Goal: Navigation & Orientation: Find specific page/section

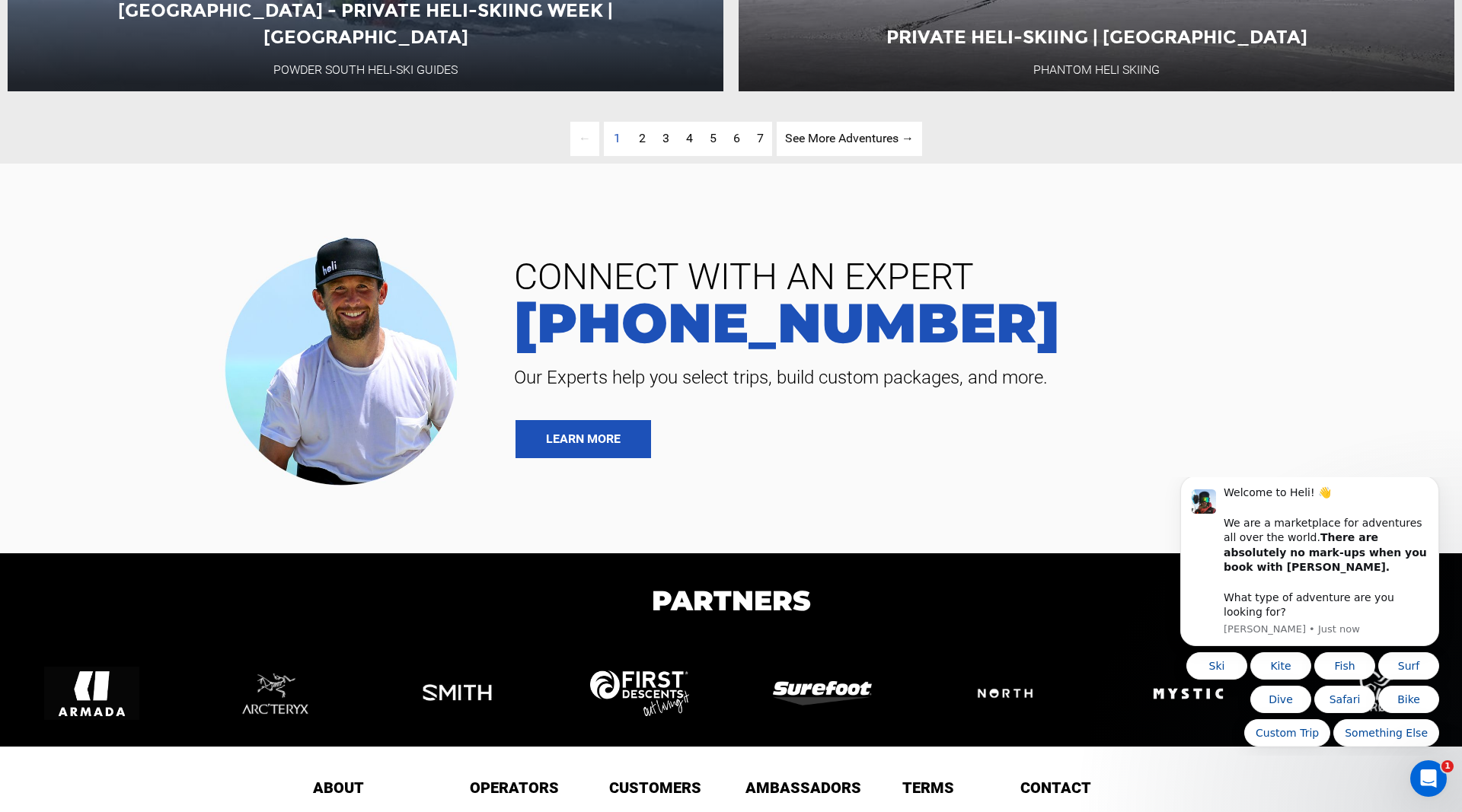
scroll to position [5039, 0]
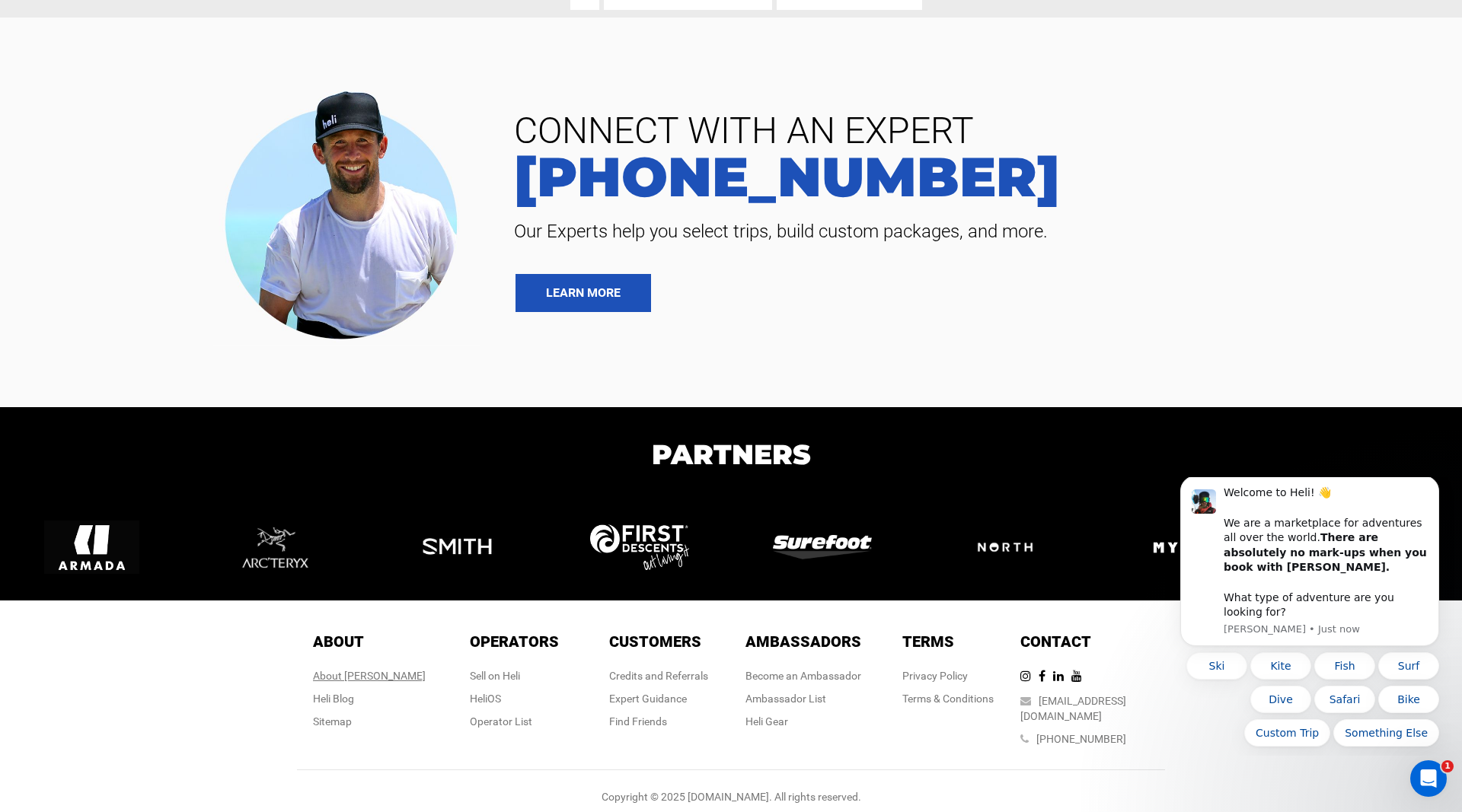
click at [358, 673] on div "About [PERSON_NAME]" at bounding box center [369, 676] width 112 height 15
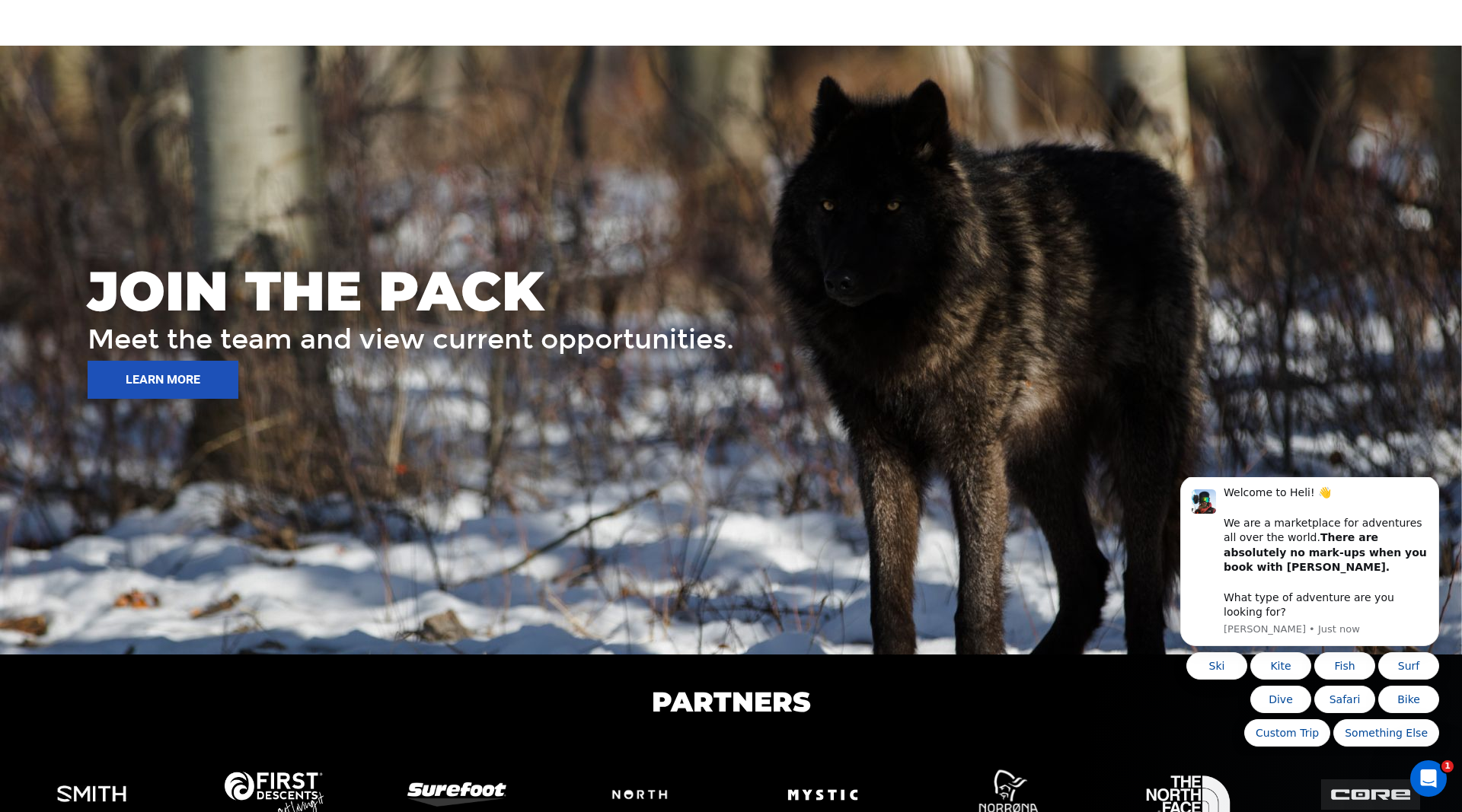
scroll to position [2265, 0]
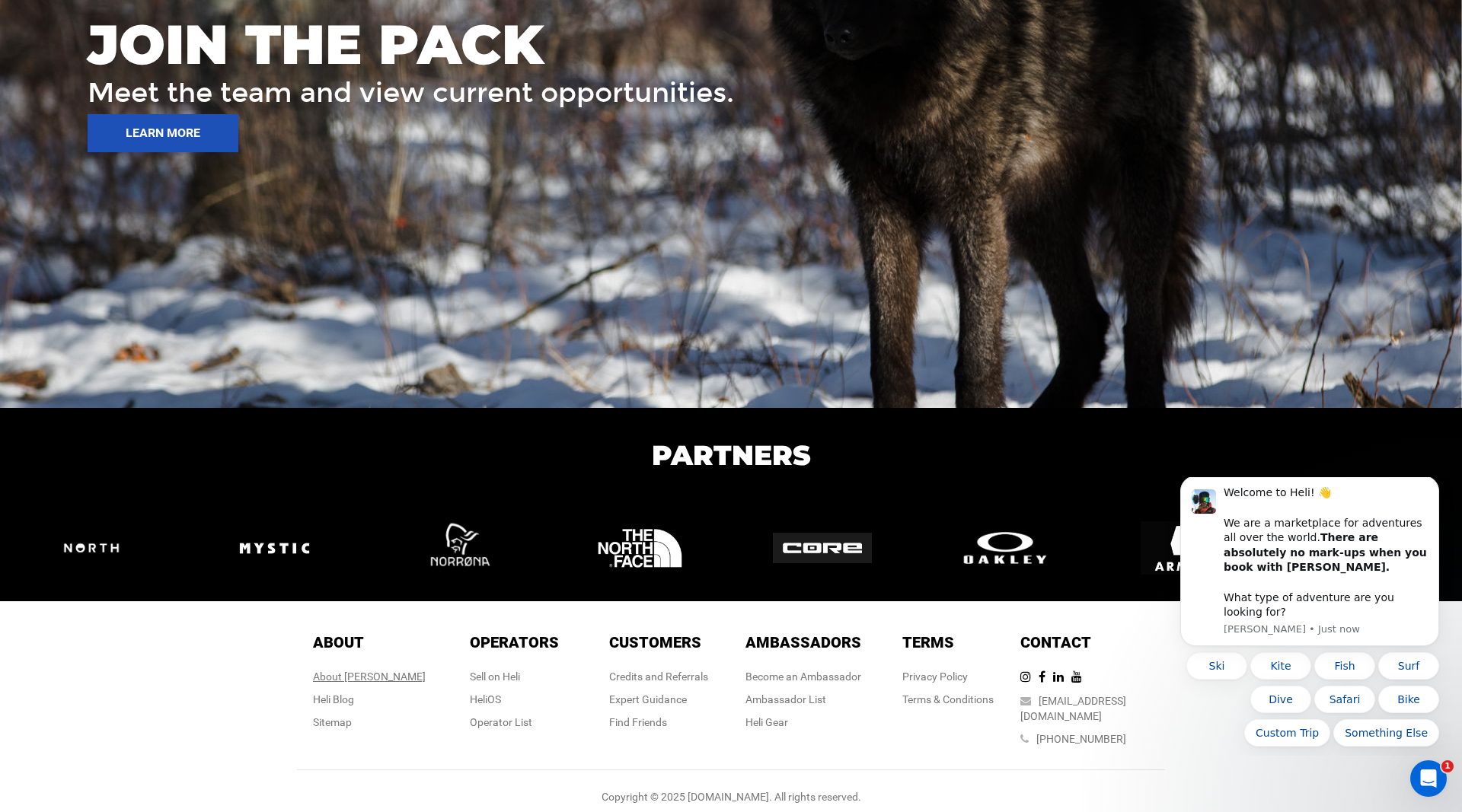
click at [370, 676] on div "About [PERSON_NAME]" at bounding box center [369, 677] width 112 height 15
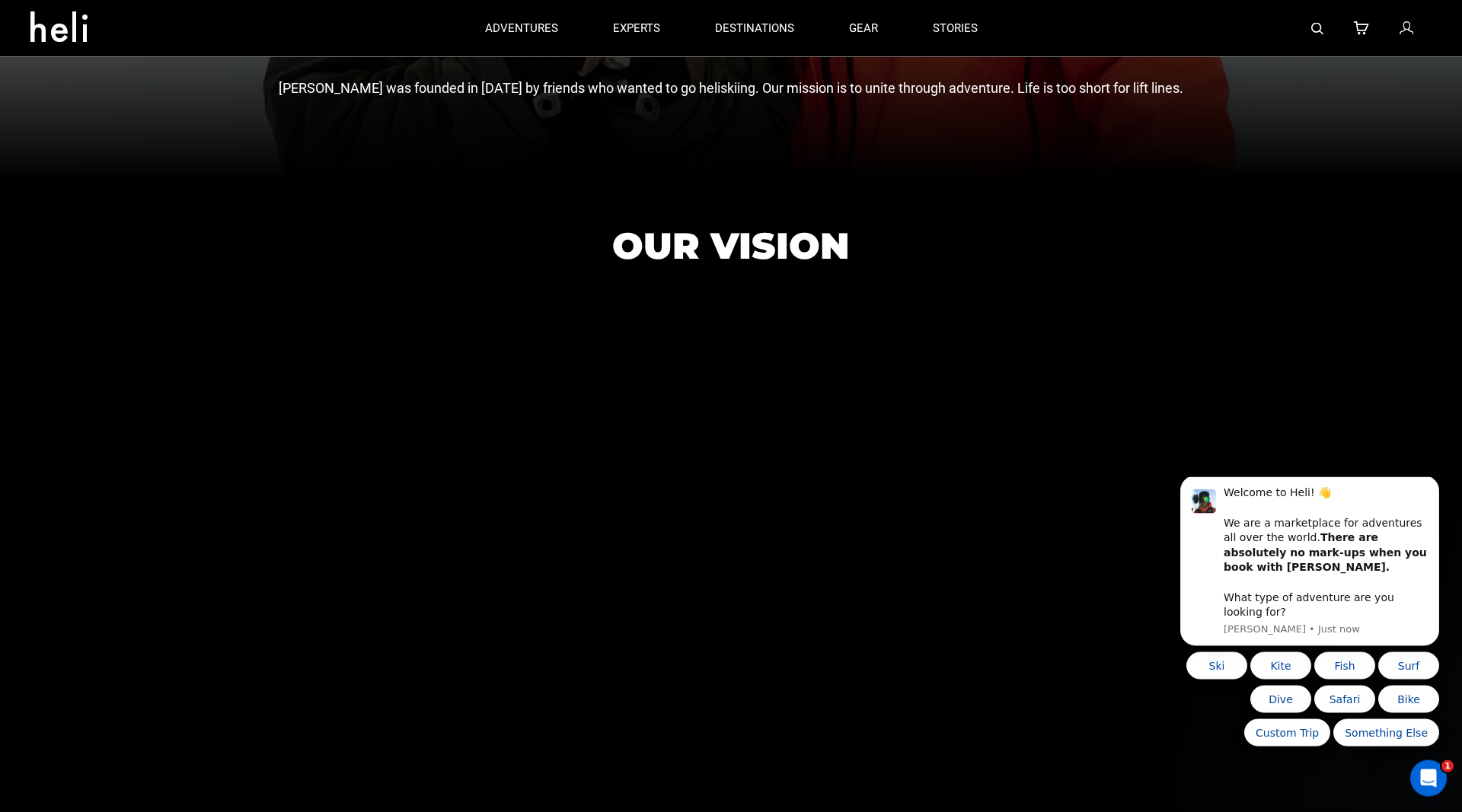
scroll to position [402, 0]
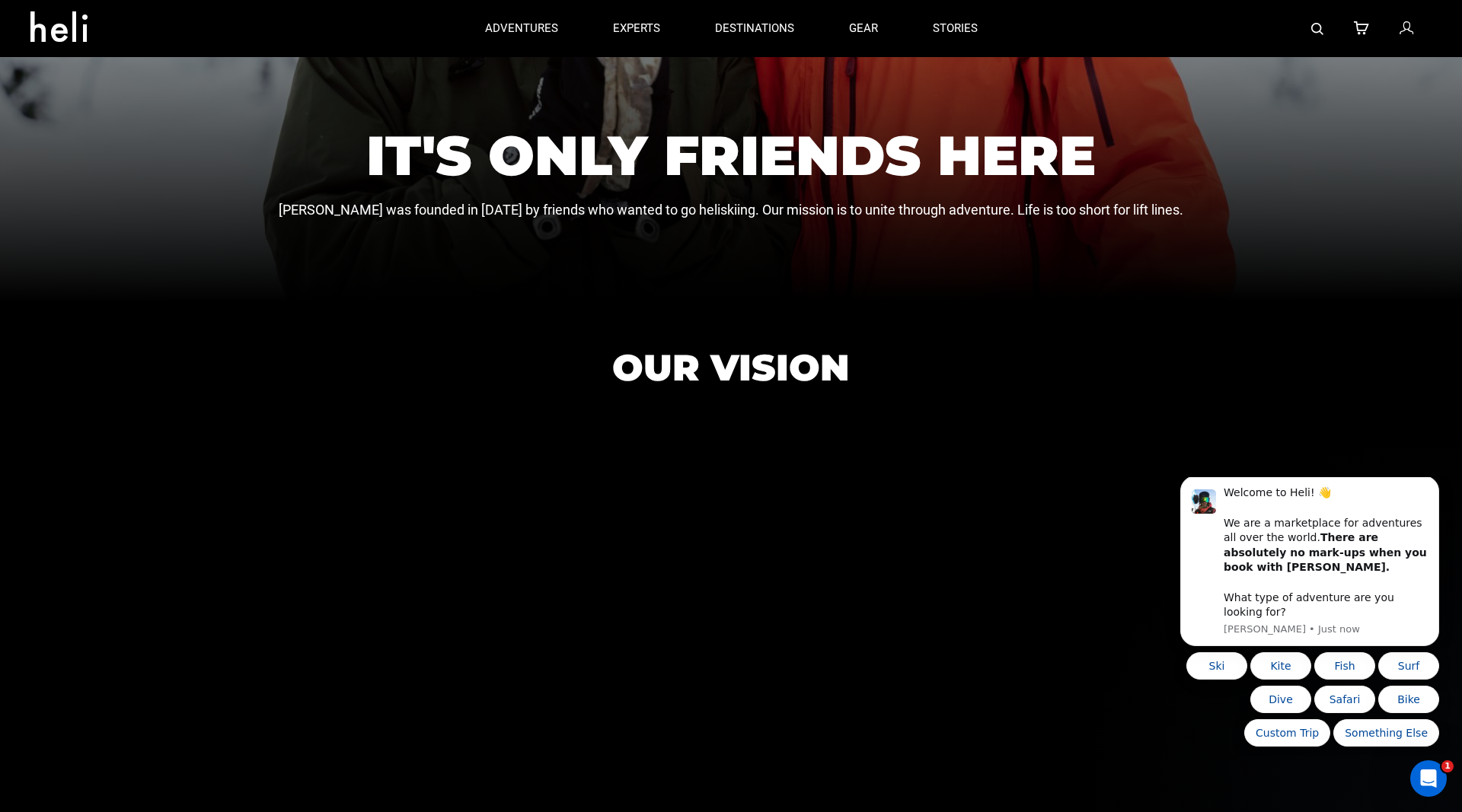
click at [1405, 27] on icon at bounding box center [1406, 29] width 14 height 20
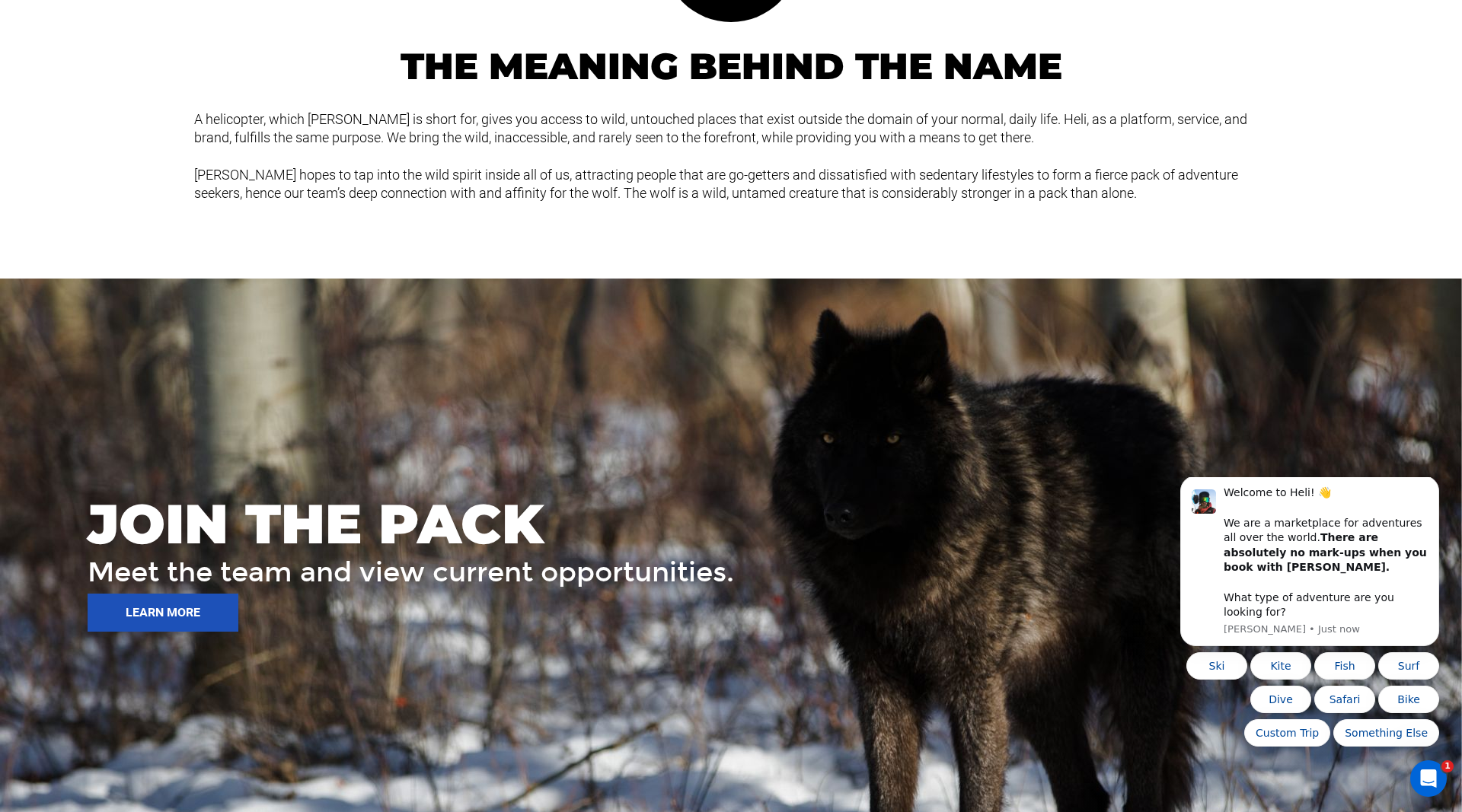
scroll to position [2265, 0]
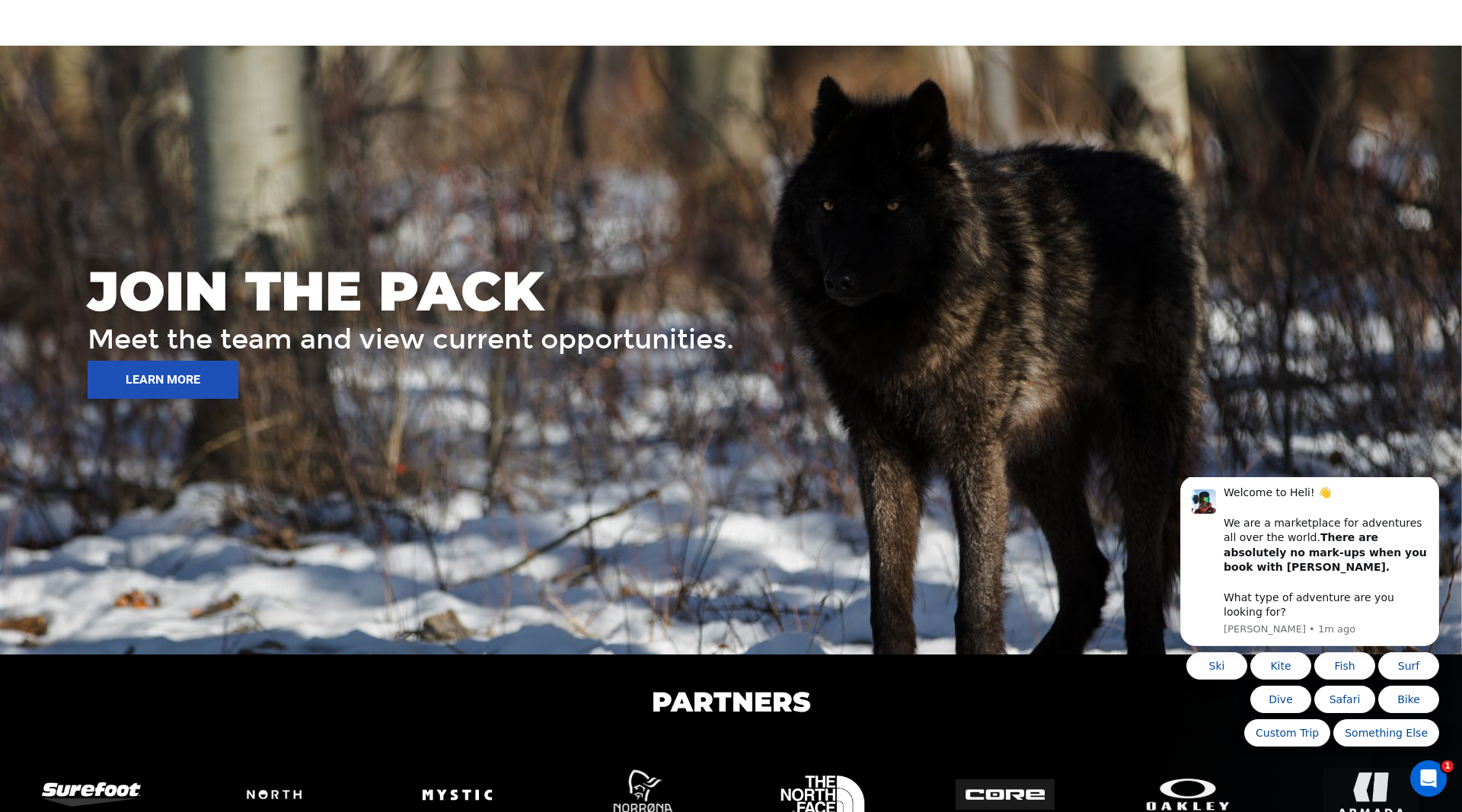
scroll to position [2265, 0]
